Goal: Task Accomplishment & Management: Use online tool/utility

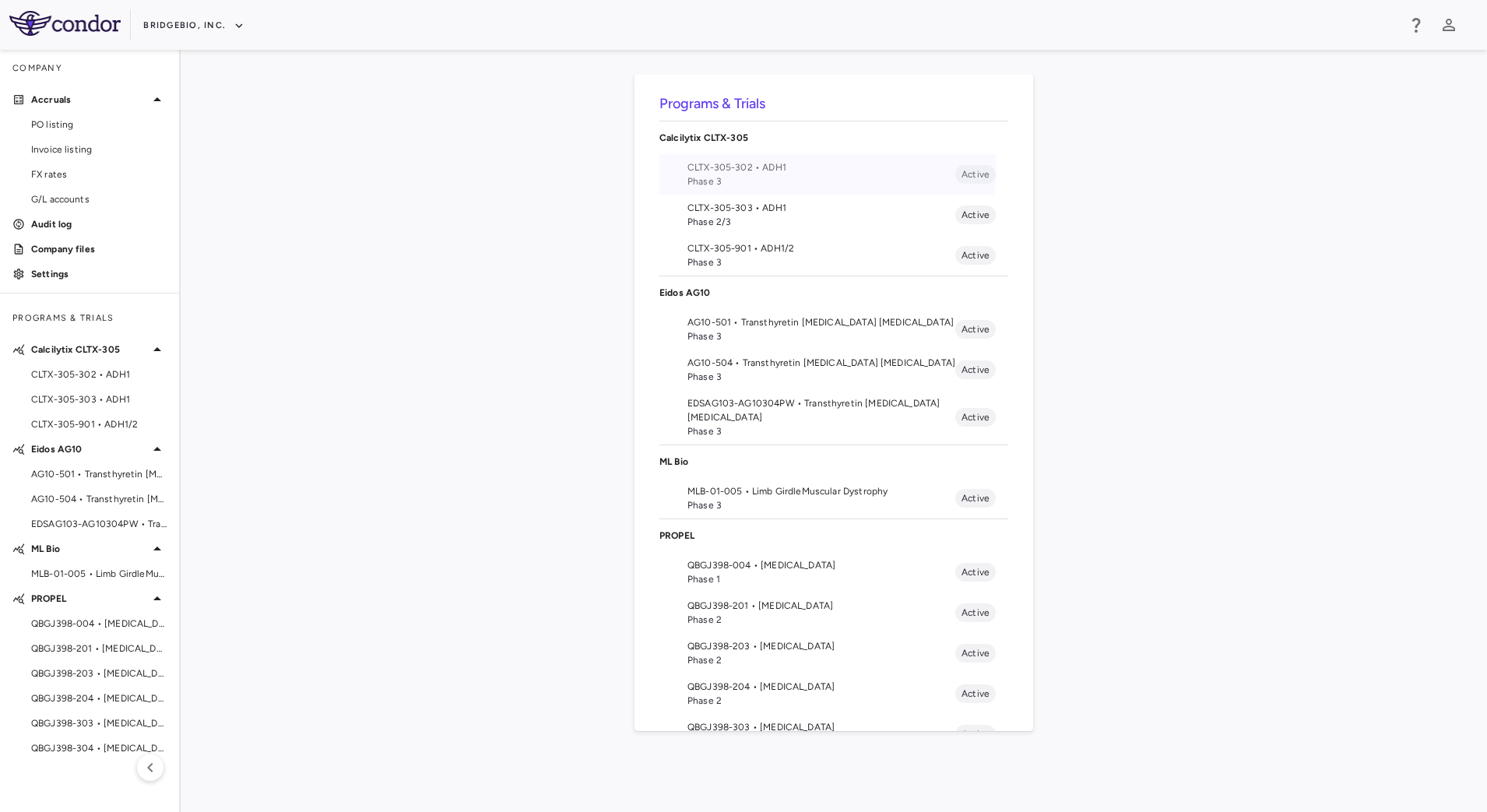
click at [781, 168] on span "CLTX-305-302 • ADH1" at bounding box center [822, 167] width 268 height 14
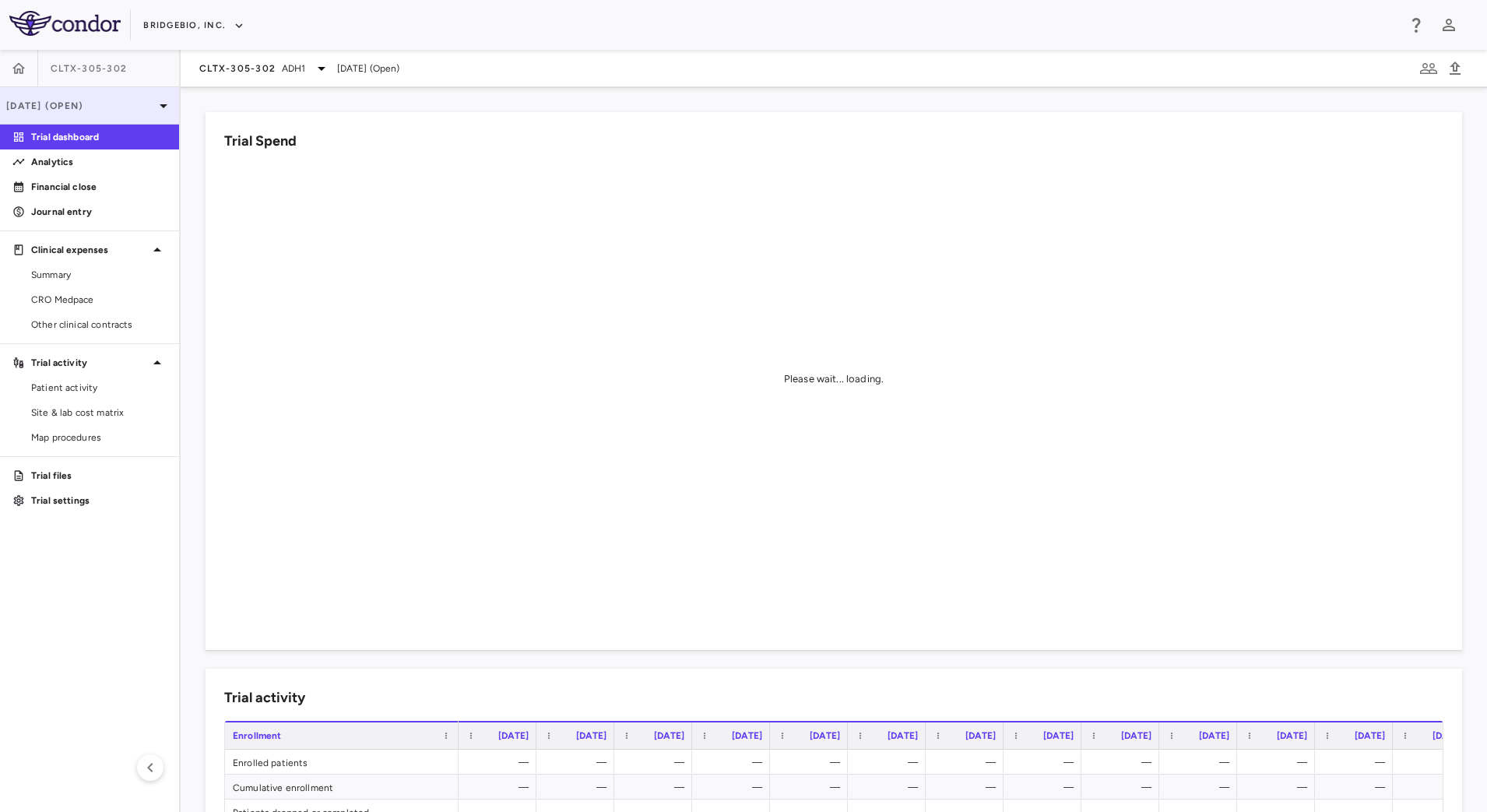
click at [133, 107] on p "[DATE] (Open)" at bounding box center [79, 105] width 148 height 14
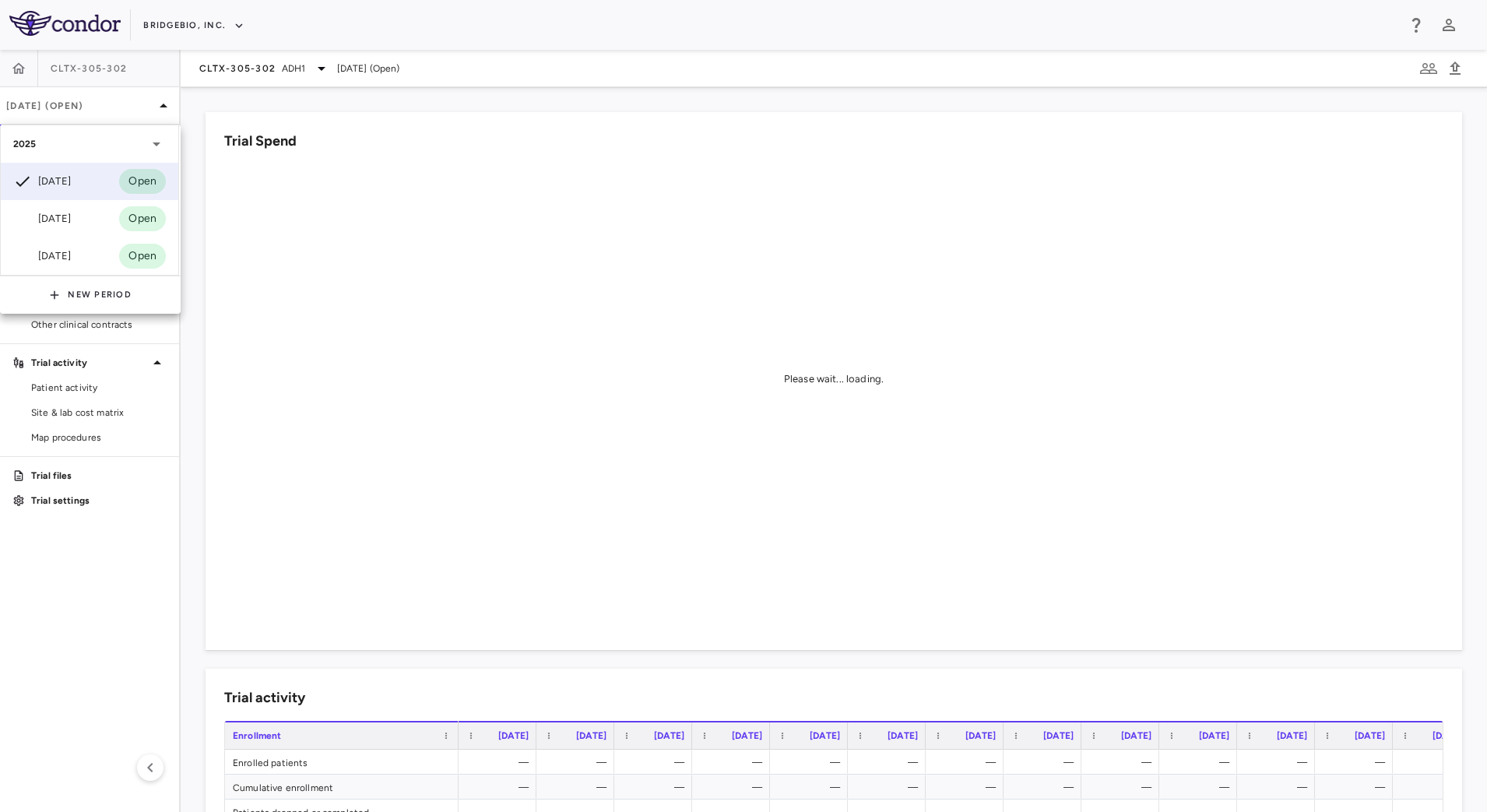
click at [70, 256] on div "[DATE]" at bounding box center [42, 256] width 58 height 18
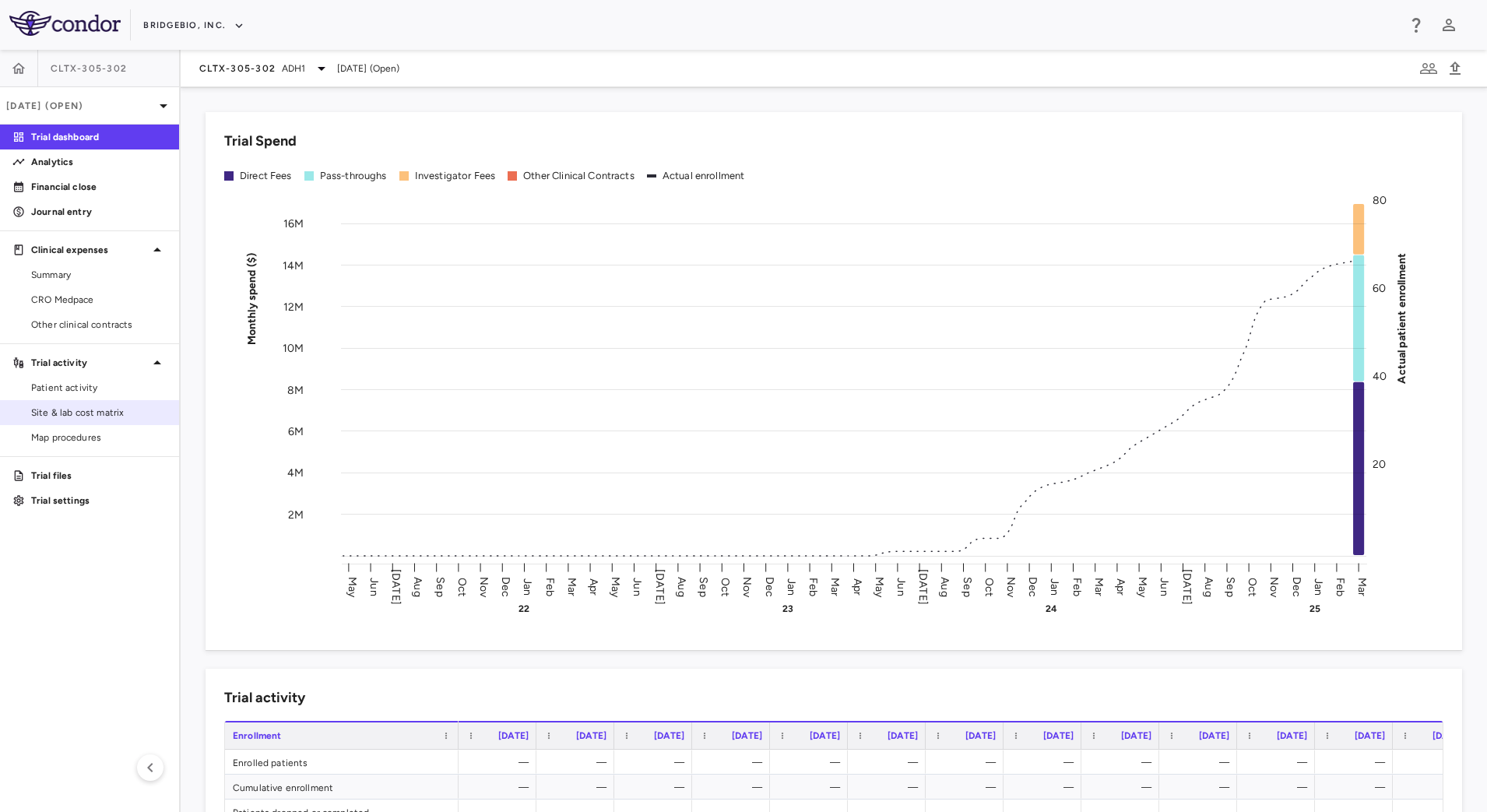
click at [78, 409] on span "Site & lab cost matrix" at bounding box center [98, 412] width 135 height 14
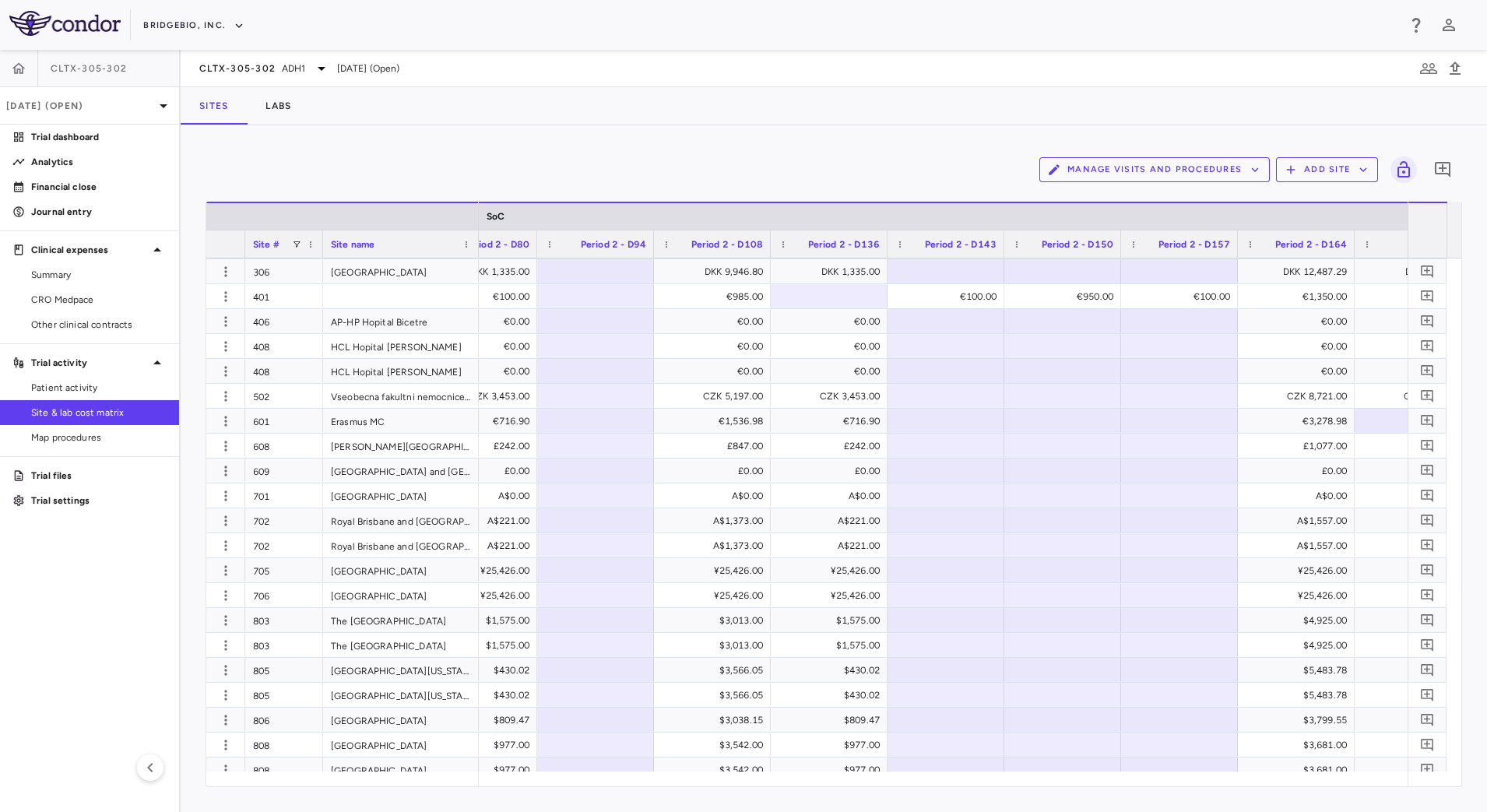
scroll to position [0, 3857]
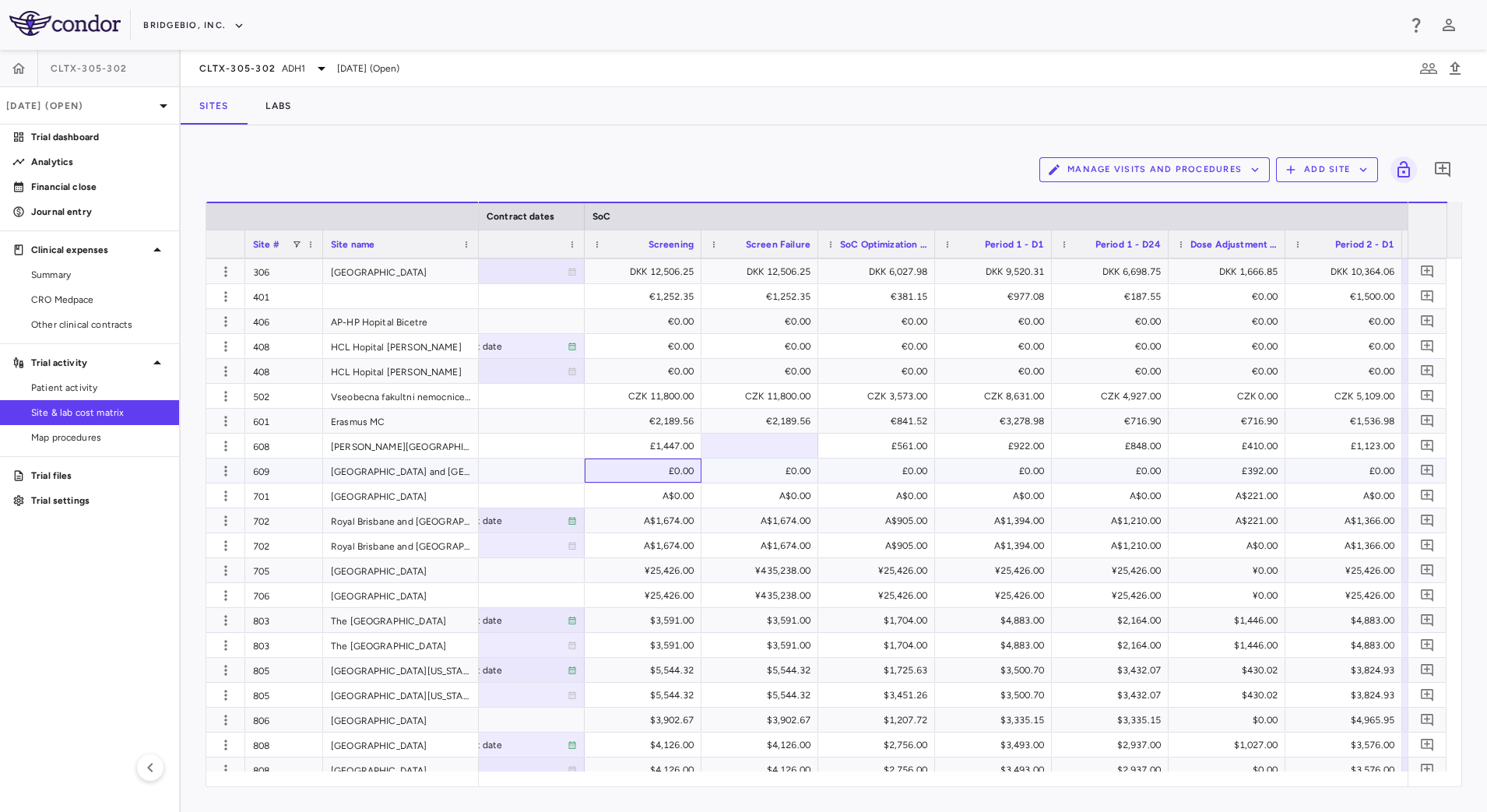
click at [645, 474] on div "£0.00" at bounding box center [647, 471] width 95 height 25
click at [285, 473] on div "609" at bounding box center [284, 470] width 78 height 24
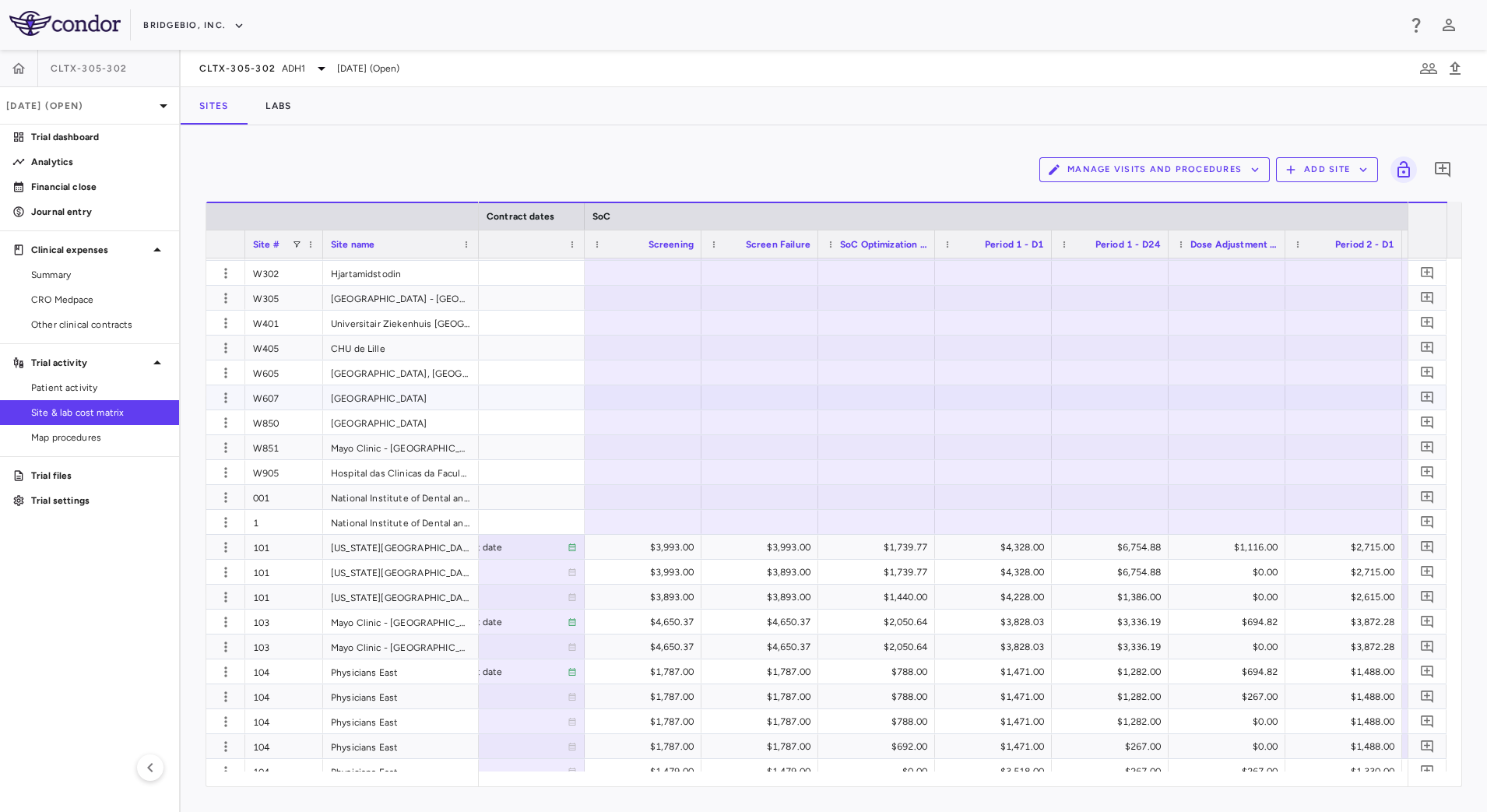
scroll to position [0, 0]
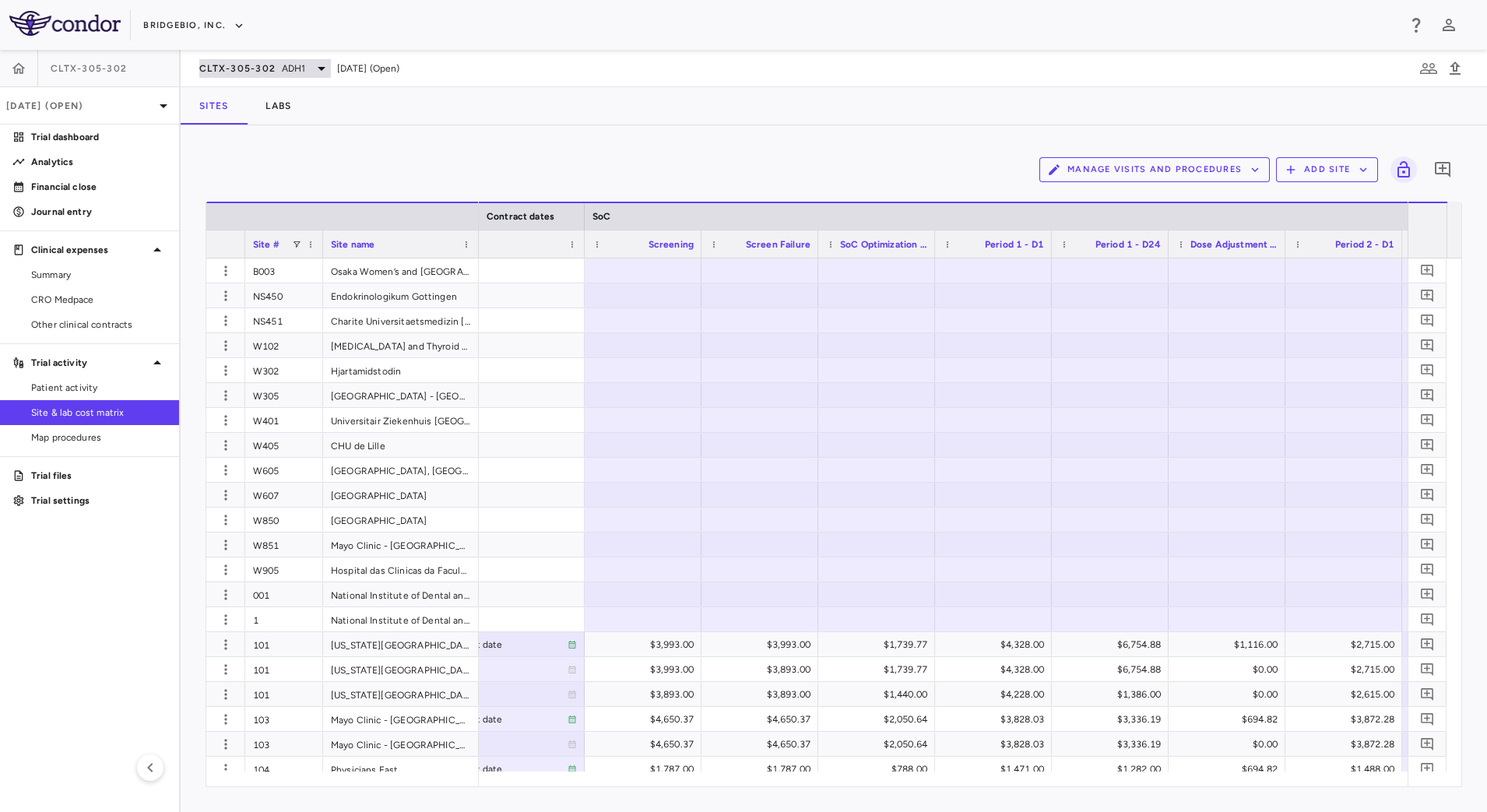
click at [296, 60] on div "CLTX-305-302 ADH1" at bounding box center [265, 68] width 131 height 18
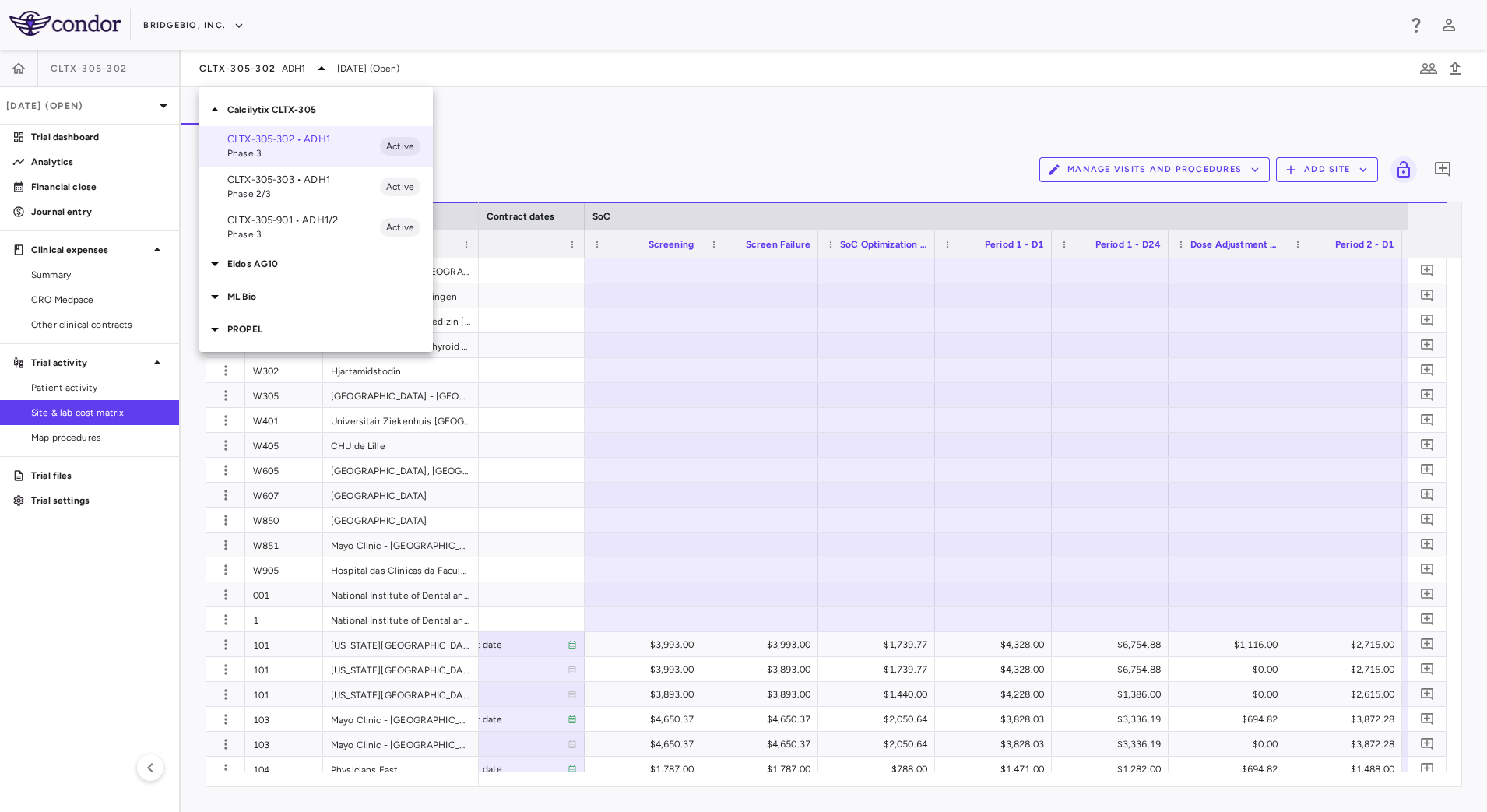
click at [581, 94] on div at bounding box center [743, 406] width 1487 height 812
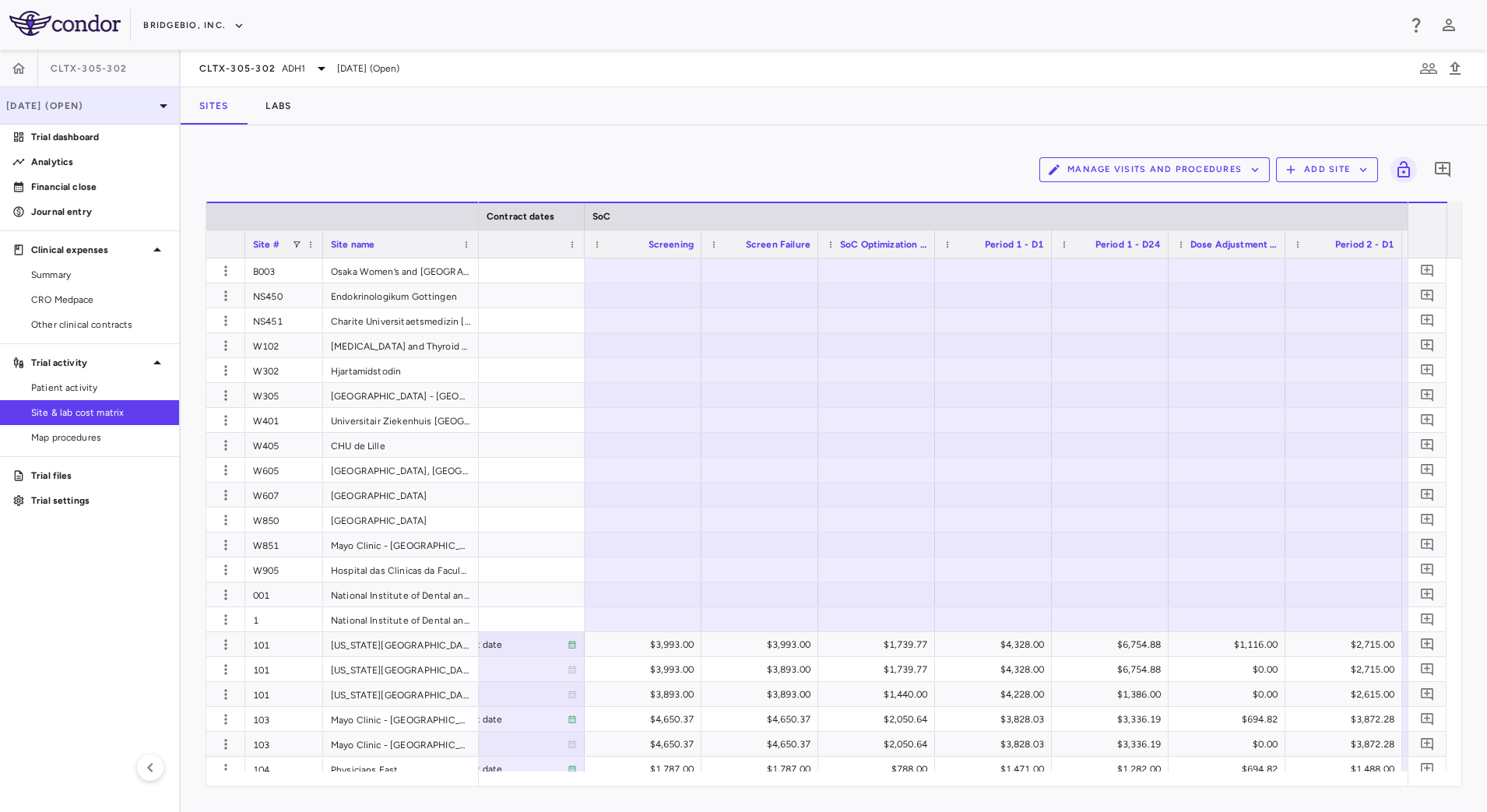
click at [49, 102] on p "Mar 2025 (Open)" at bounding box center [79, 105] width 148 height 14
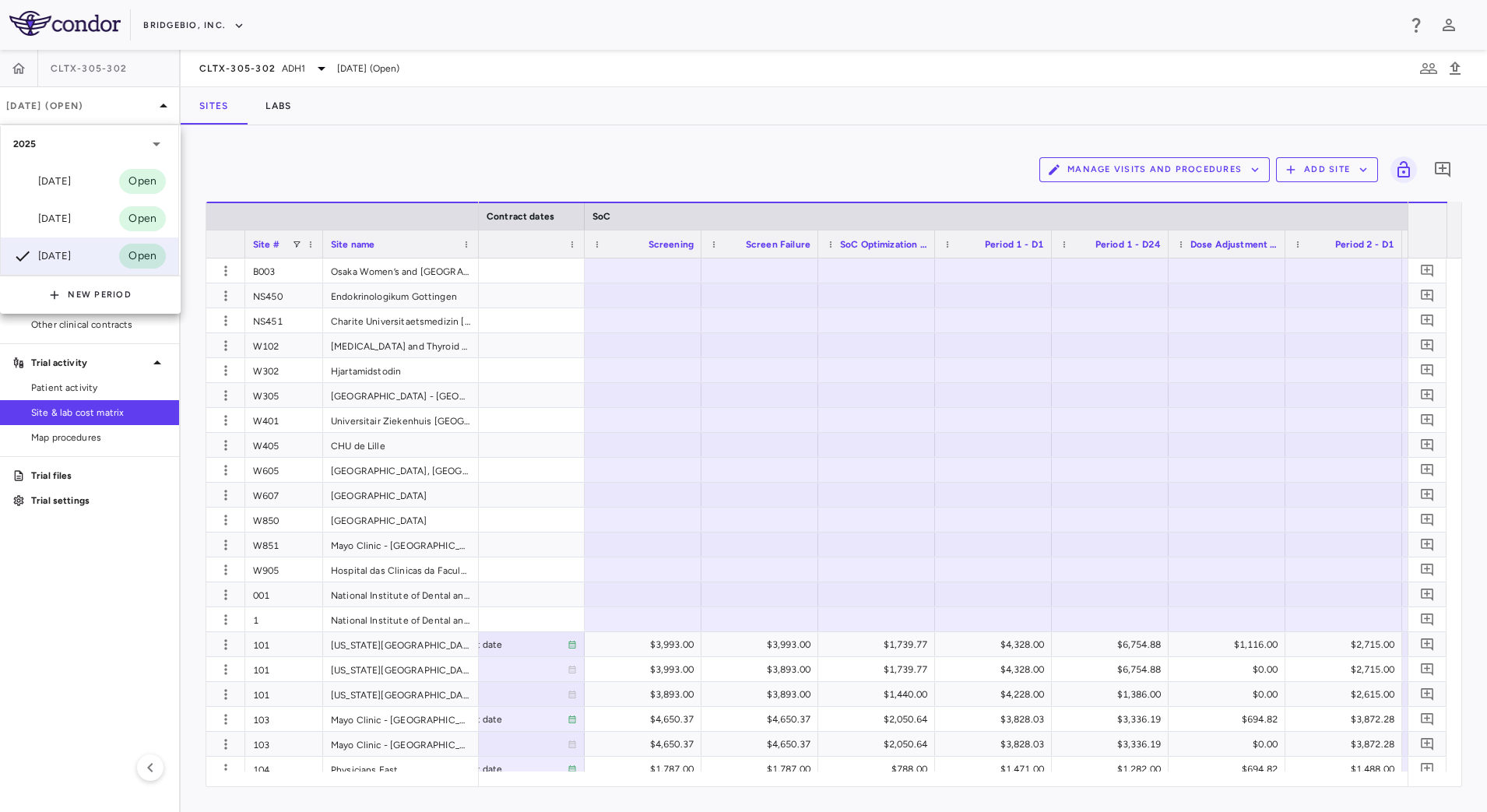
click at [700, 94] on div at bounding box center [743, 406] width 1487 height 812
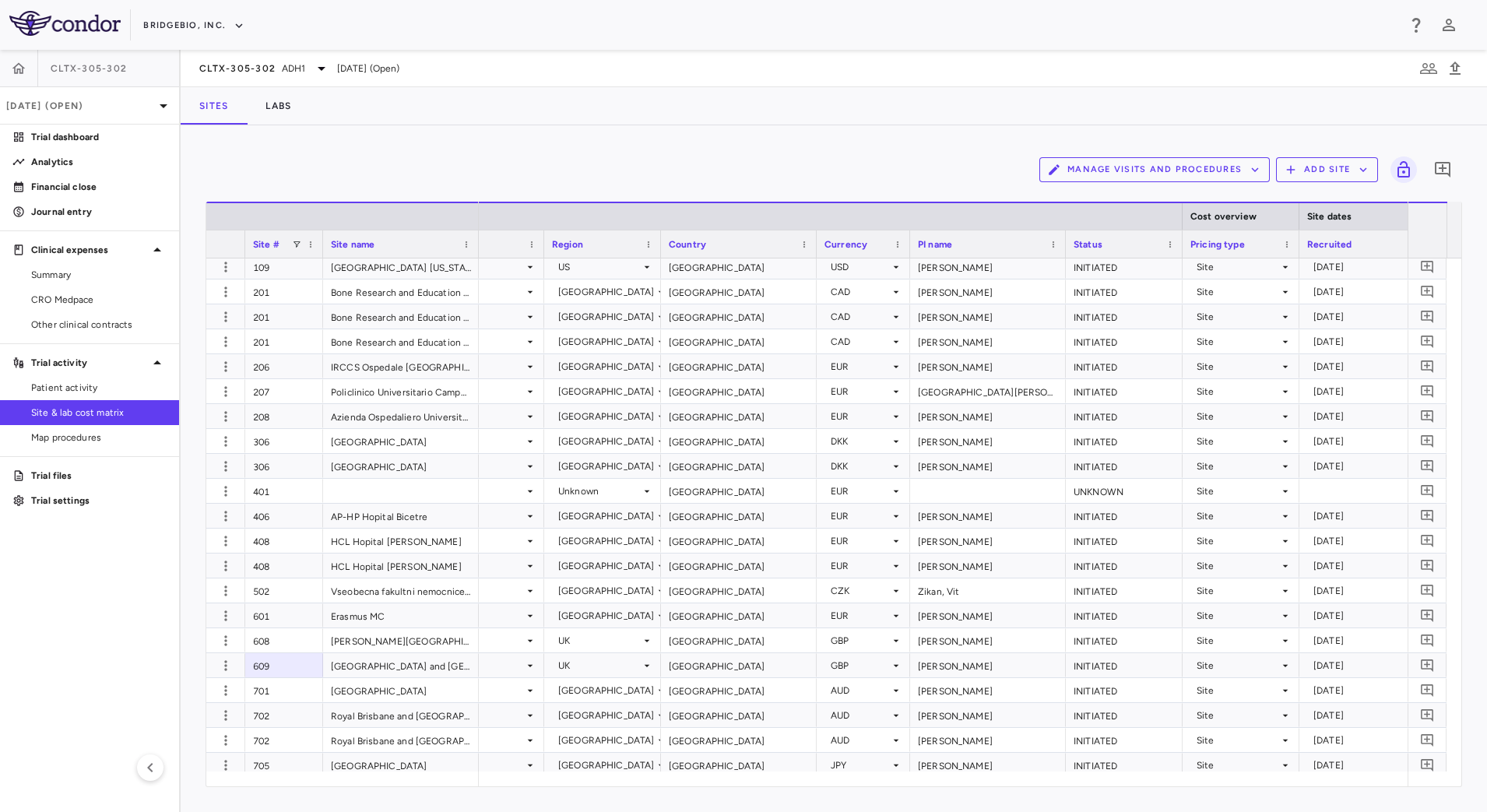
scroll to position [0, 336]
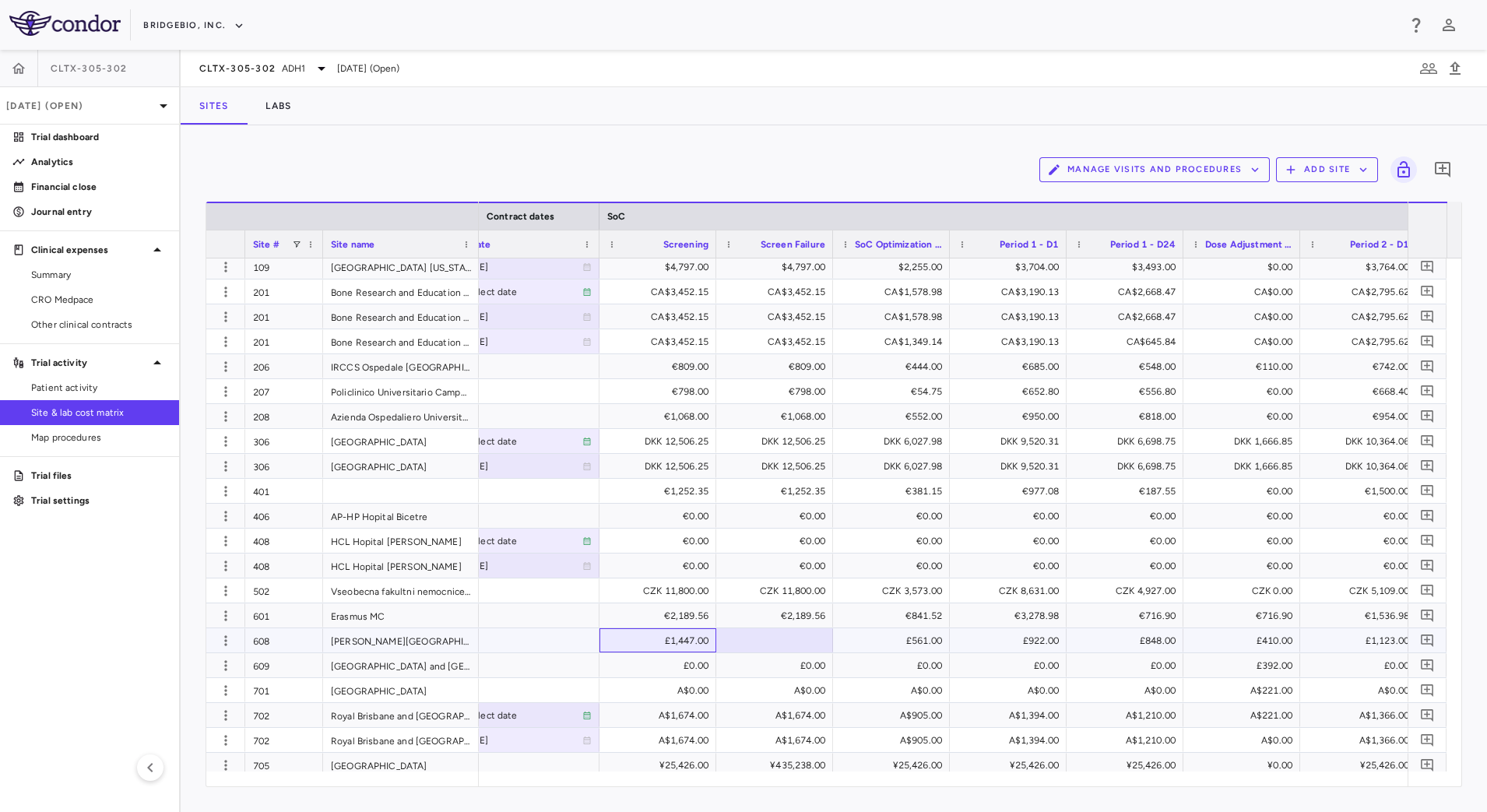
click at [661, 647] on div "£1,447.00" at bounding box center [661, 640] width 95 height 25
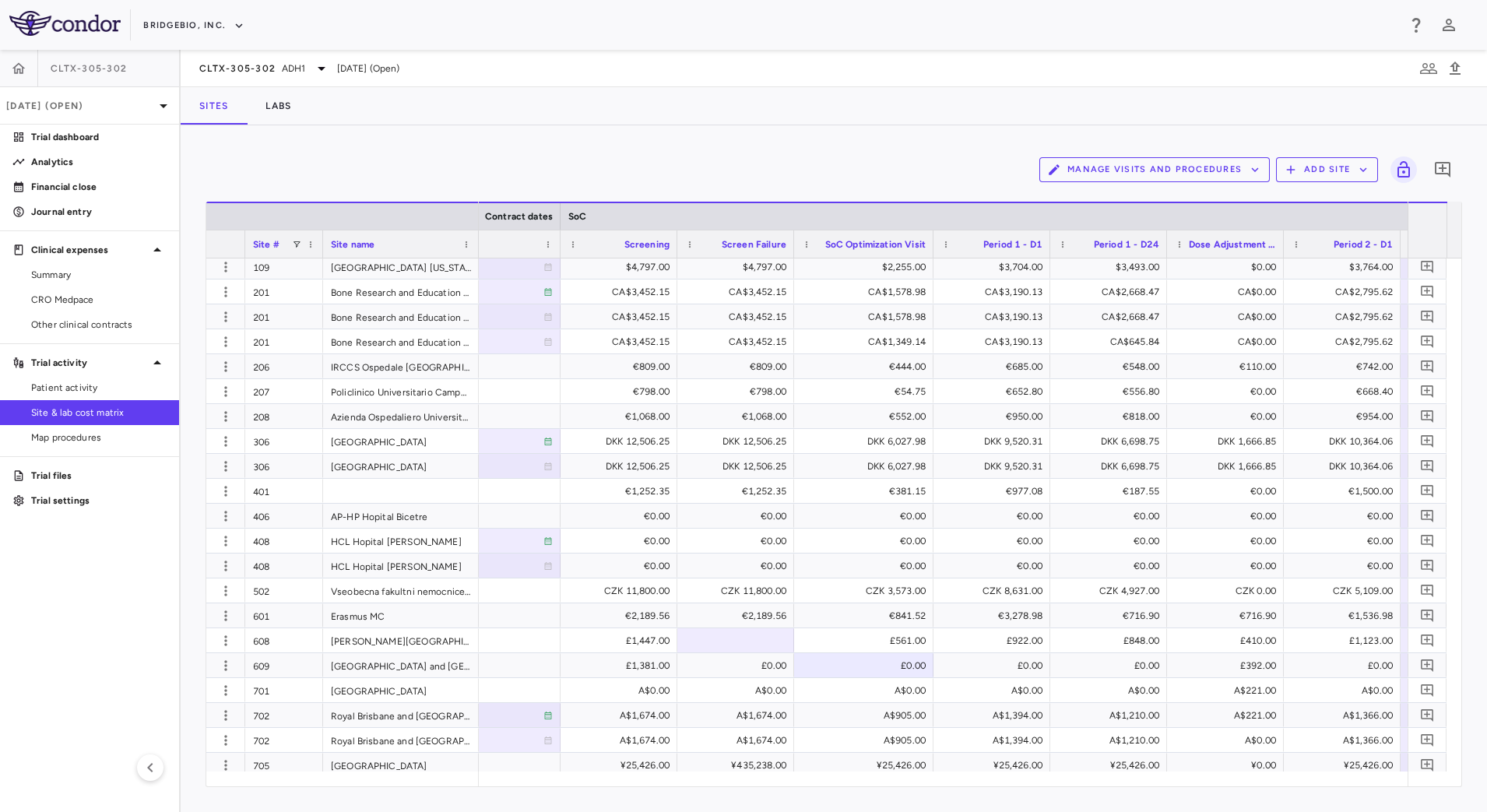
drag, startPoint x: 908, startPoint y: 238, endPoint x: 930, endPoint y: 248, distance: 24.2
click at [930, 248] on div at bounding box center [932, 244] width 6 height 27
click at [757, 675] on div "£0.00" at bounding box center [739, 665] width 95 height 25
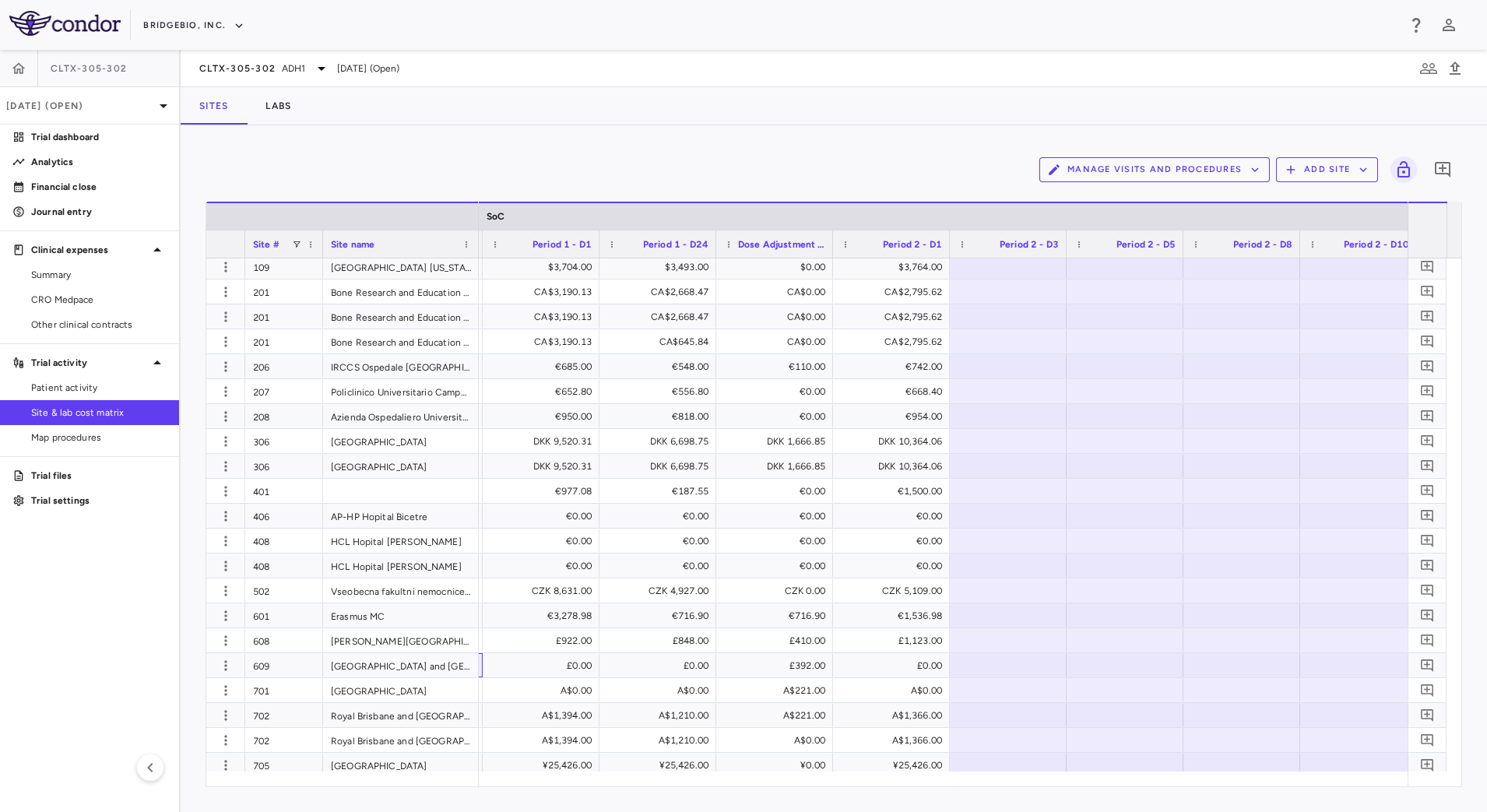
scroll to position [0, 2748]
